Goal: Task Accomplishment & Management: Use online tool/utility

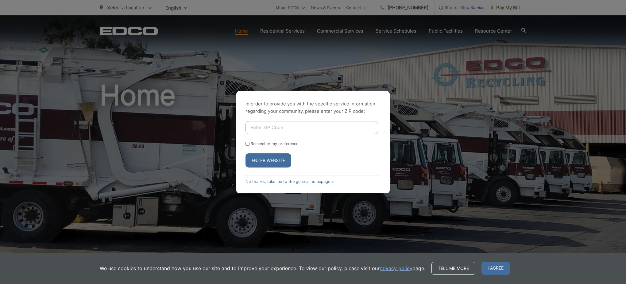
click at [300, 130] on input "Enter ZIP Code" at bounding box center [312, 127] width 133 height 13
type input "91977"
click at [246, 153] on button "Enter Website" at bounding box center [269, 160] width 46 height 14
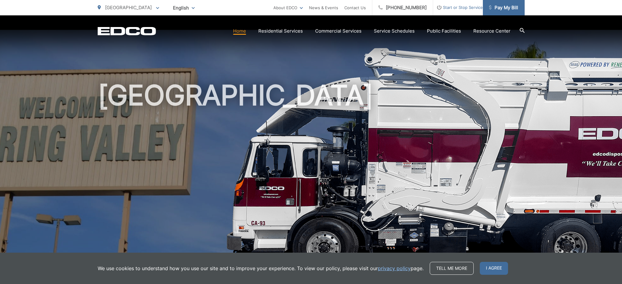
click at [502, 5] on span "Pay My Bill" at bounding box center [503, 7] width 29 height 7
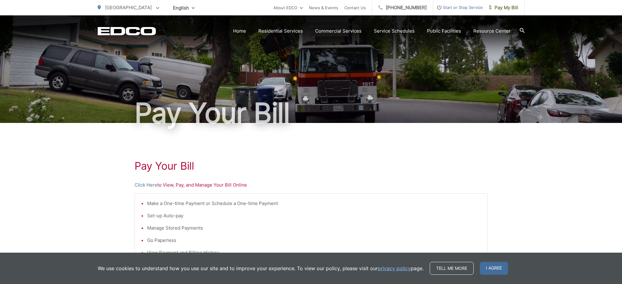
scroll to position [51, 0]
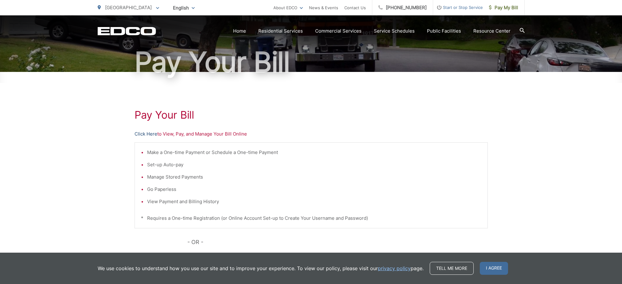
click at [149, 134] on link "Click Here" at bounding box center [145, 133] width 23 height 7
